Goal: Navigation & Orientation: Understand site structure

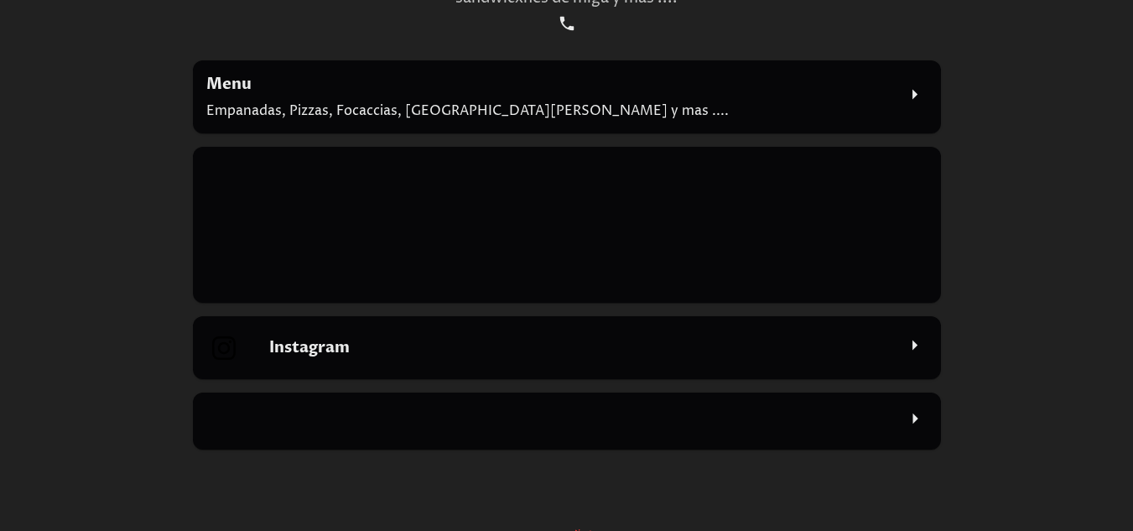
scroll to position [249, 0]
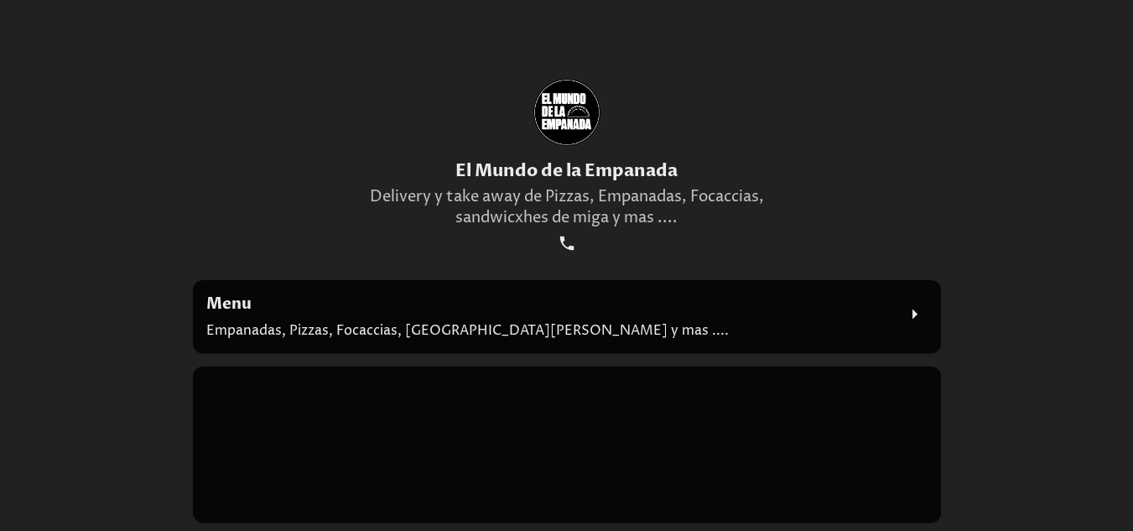
click at [915, 317] on icon at bounding box center [914, 314] width 25 height 25
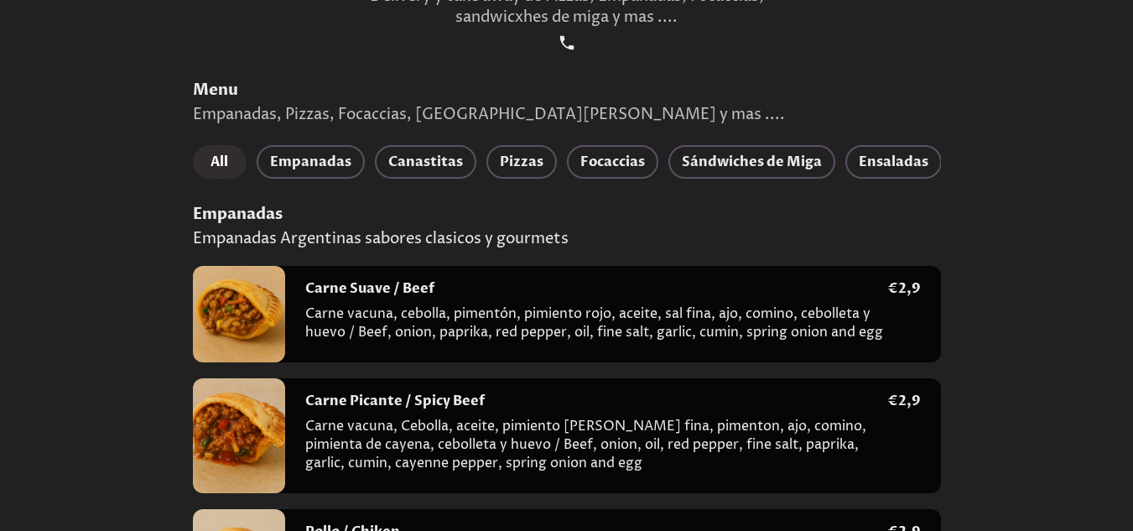
scroll to position [335, 0]
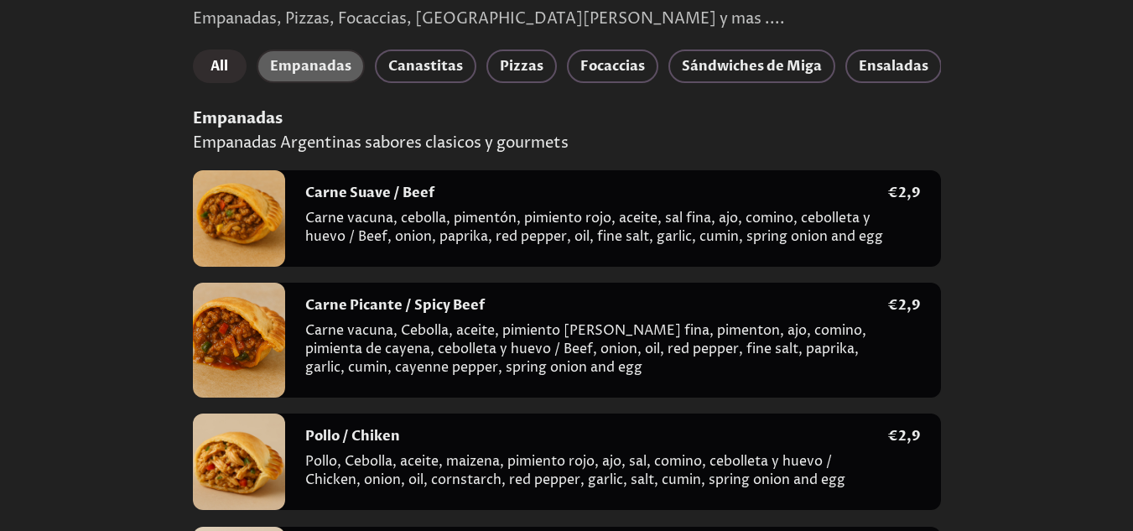
click at [318, 74] on span "Empanadas" at bounding box center [310, 66] width 81 height 23
click at [416, 67] on span "Canastitas" at bounding box center [425, 66] width 75 height 23
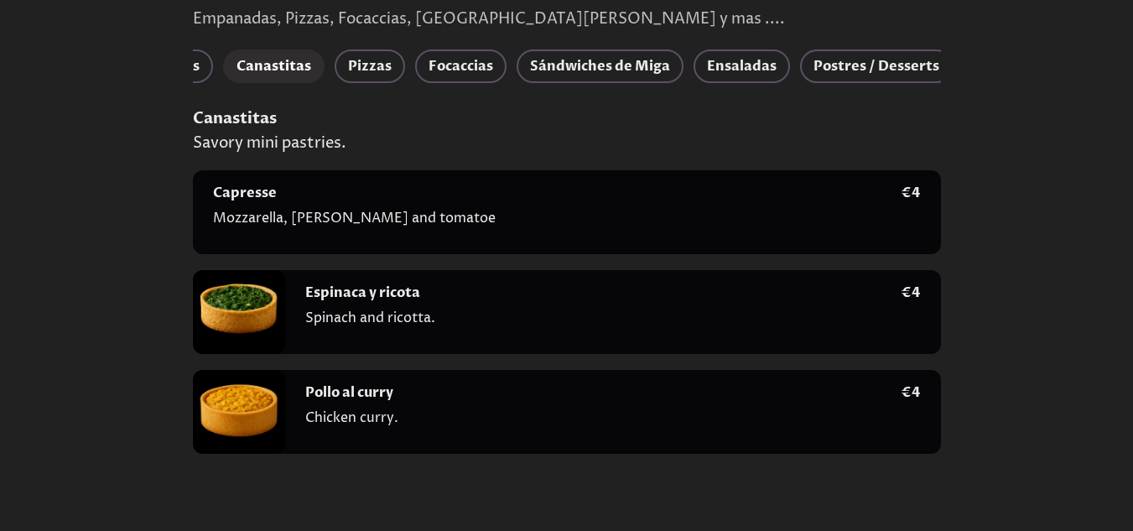
scroll to position [0, 153]
click at [756, 65] on span "Ensaladas" at bounding box center [741, 66] width 70 height 23
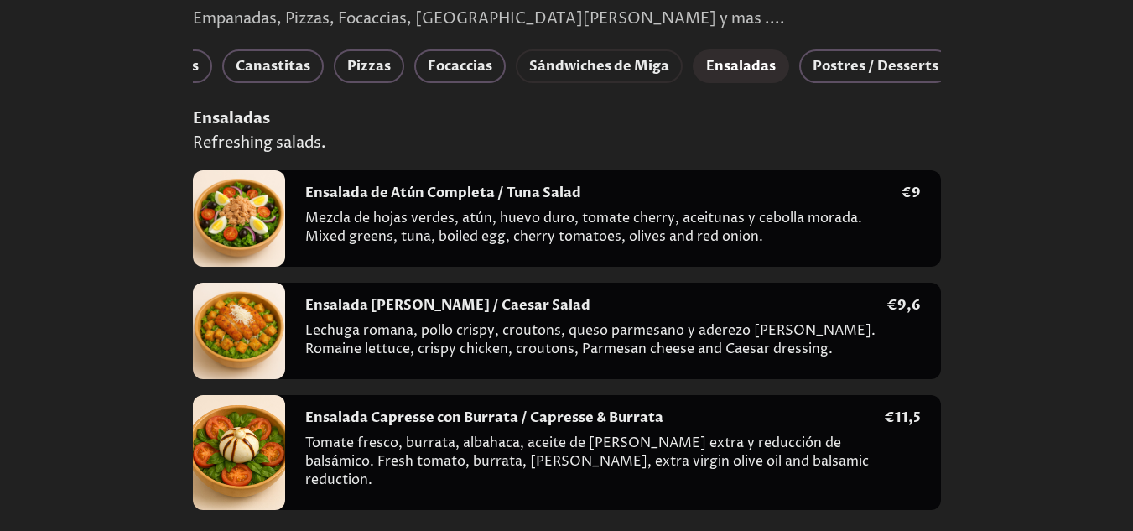
click at [559, 74] on span "Sándwiches de Miga" at bounding box center [599, 66] width 140 height 23
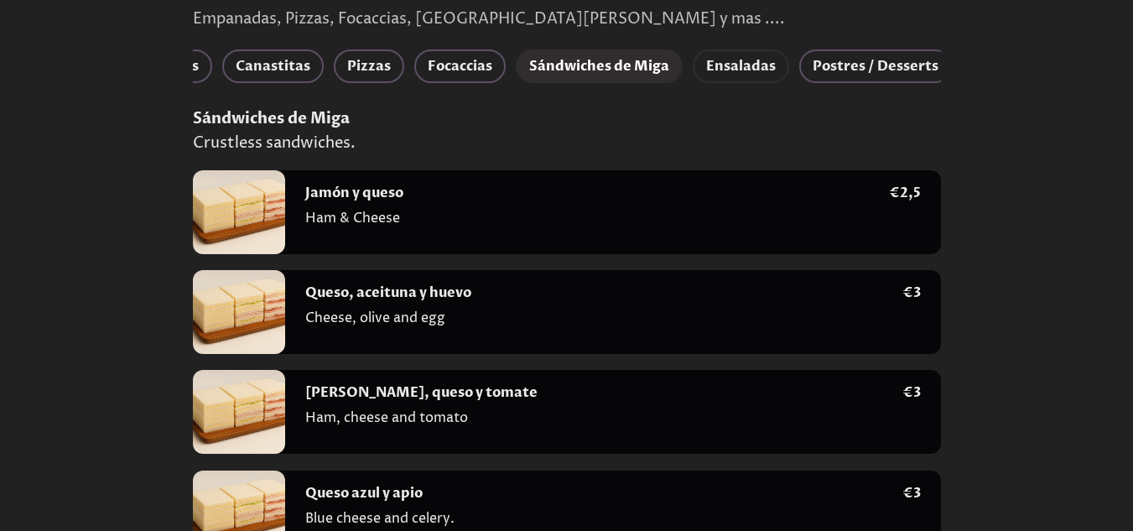
click at [762, 72] on span "Ensaladas" at bounding box center [741, 66] width 70 height 23
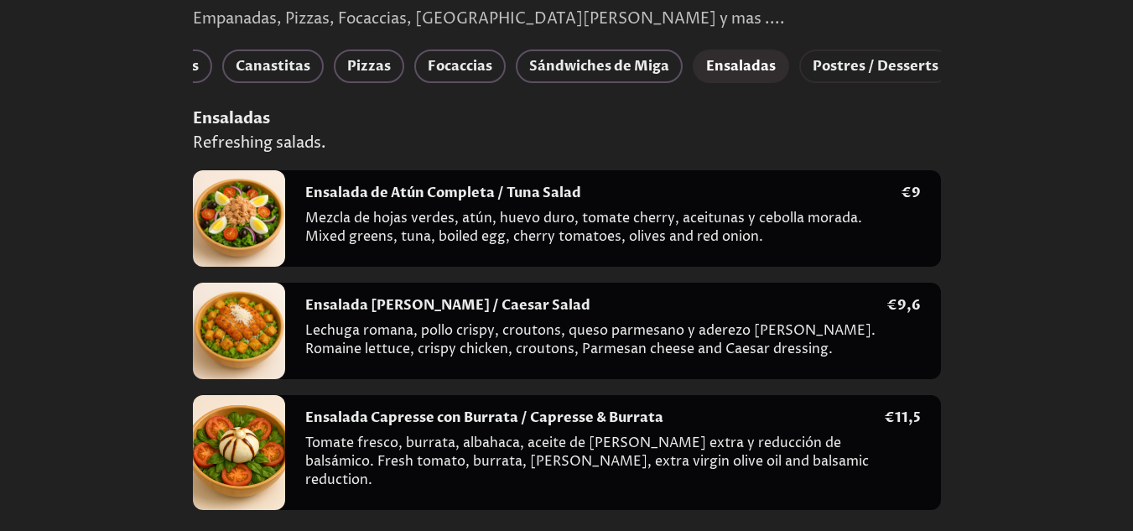
click at [871, 70] on span "Postres / Desserts" at bounding box center [876, 66] width 126 height 23
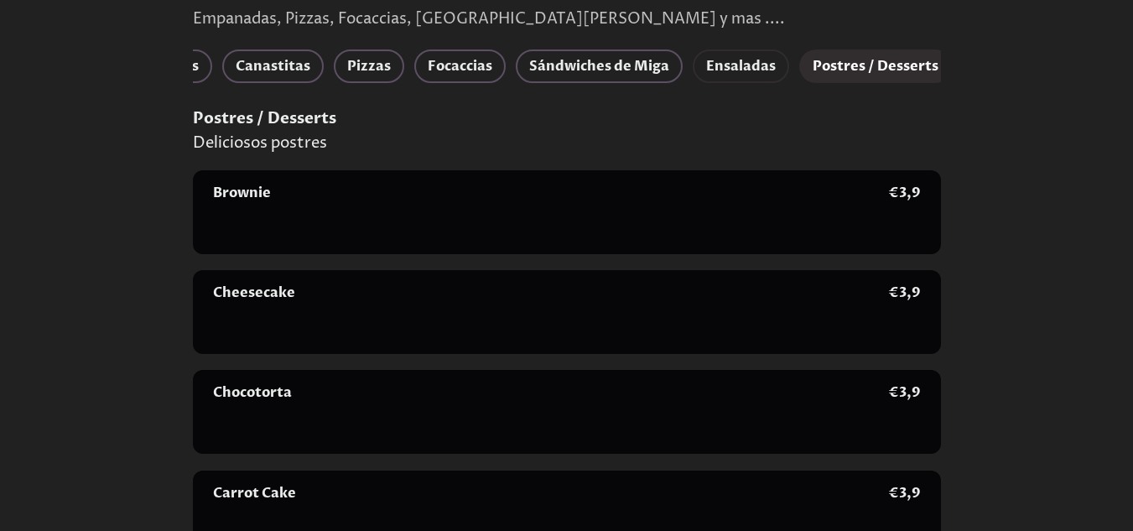
click at [706, 70] on span "Ensaladas" at bounding box center [741, 66] width 70 height 23
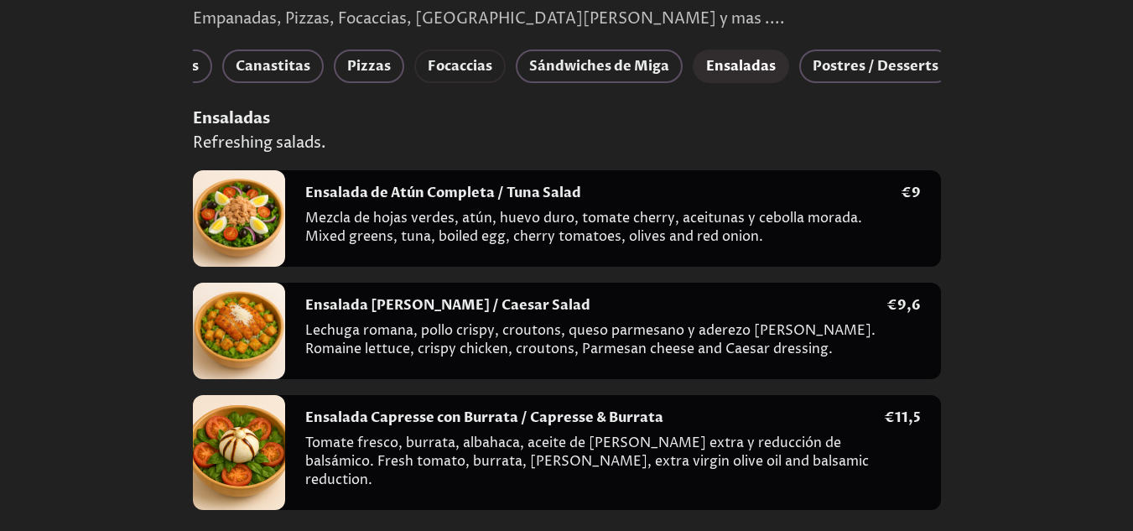
click at [471, 62] on span "Focaccias" at bounding box center [460, 66] width 65 height 23
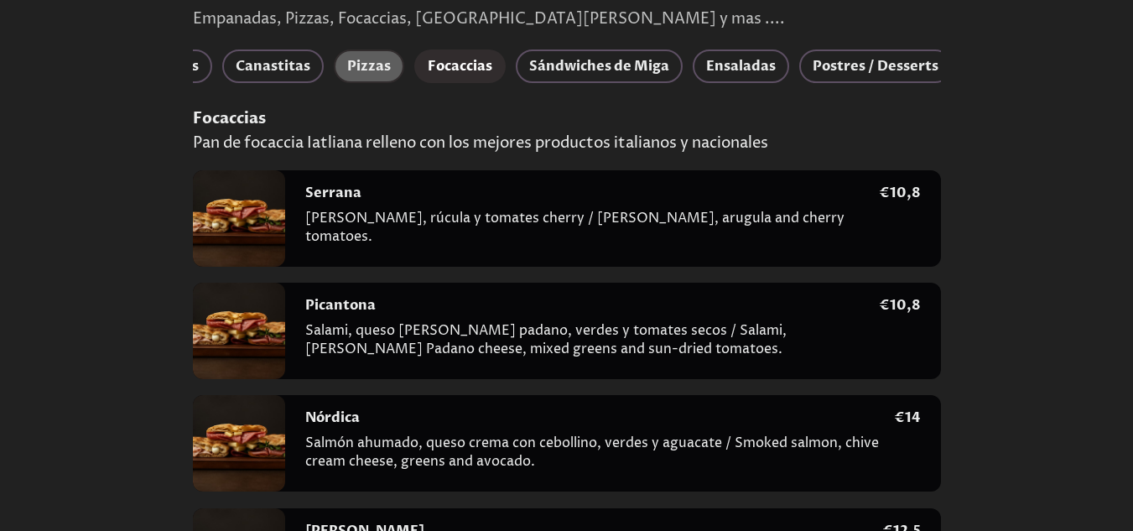
click at [354, 61] on span "Pizzas" at bounding box center [369, 66] width 44 height 23
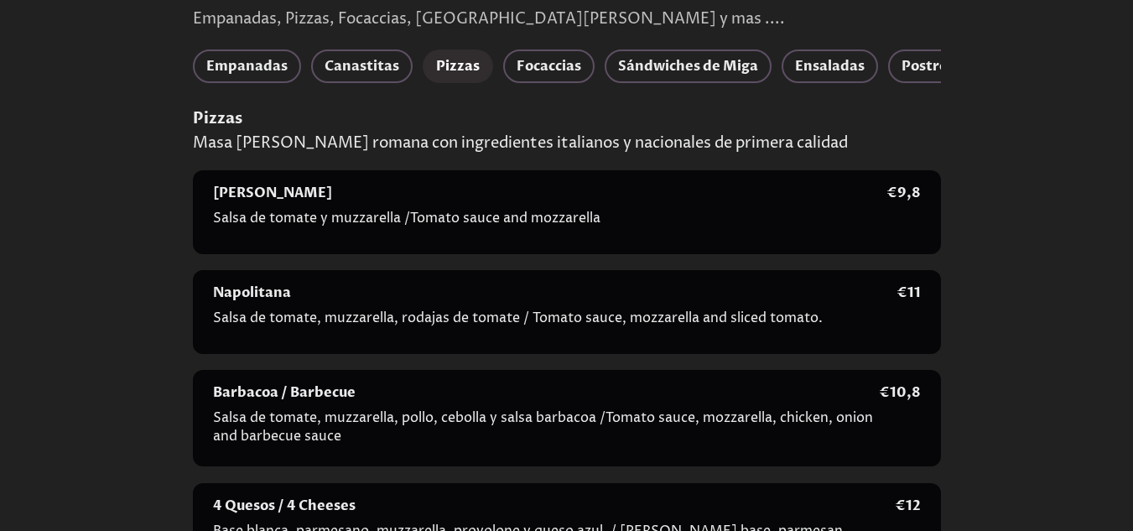
scroll to position [0, 0]
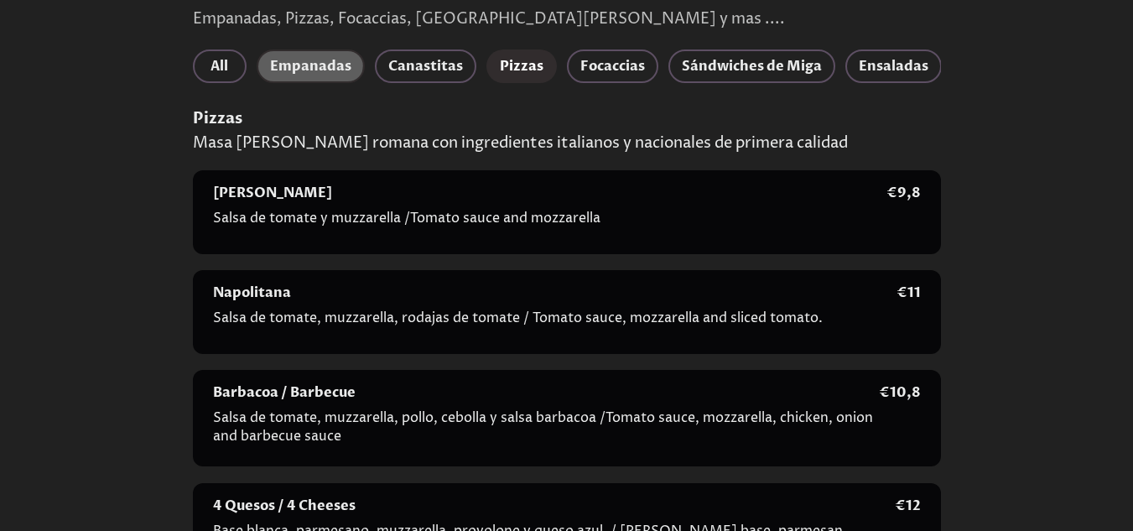
click at [271, 63] on span "Empanadas" at bounding box center [310, 66] width 81 height 23
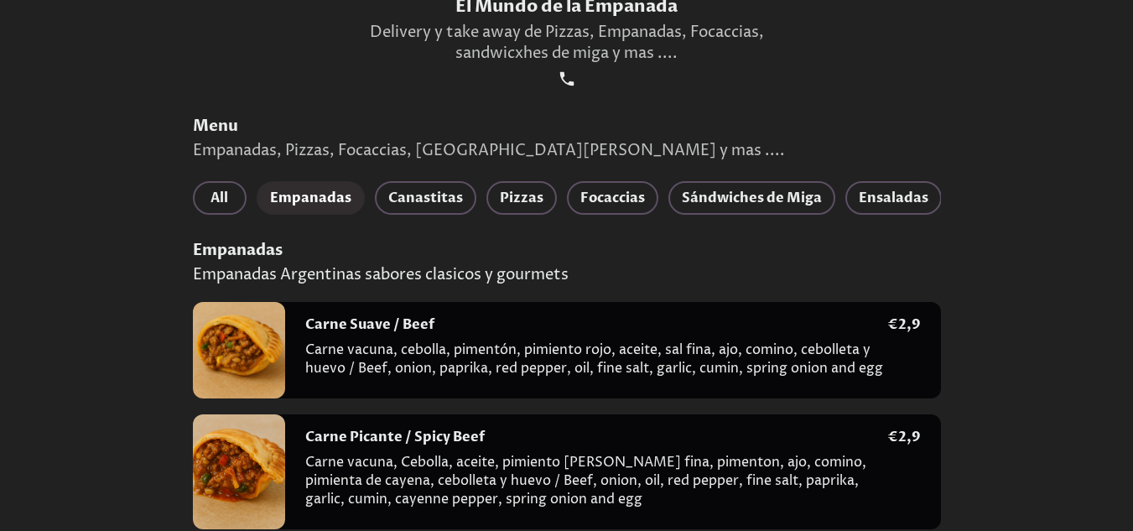
scroll to position [121, 0]
